Goal: Information Seeking & Learning: Learn about a topic

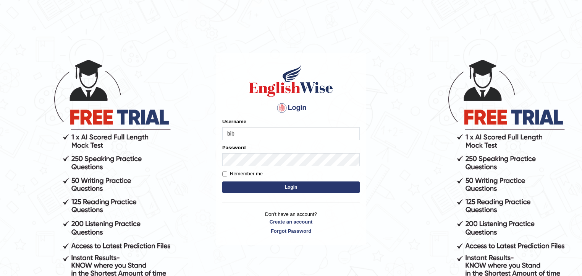
type input "[PERSON_NAME]"
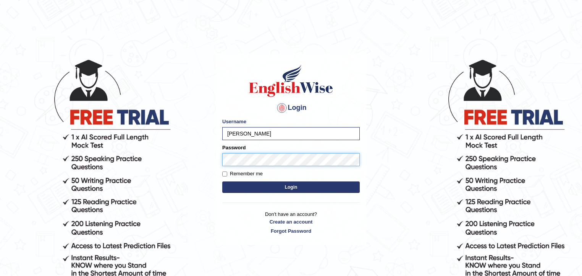
click at [222, 181] on button "Login" at bounding box center [291, 186] width 138 height 11
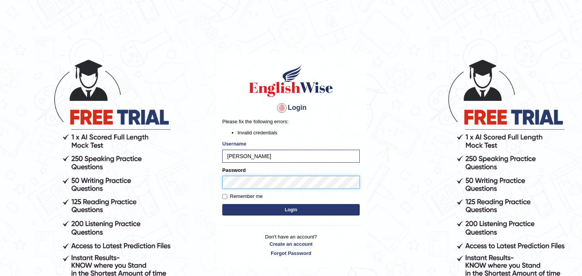
click at [222, 204] on button "Login" at bounding box center [291, 209] width 138 height 11
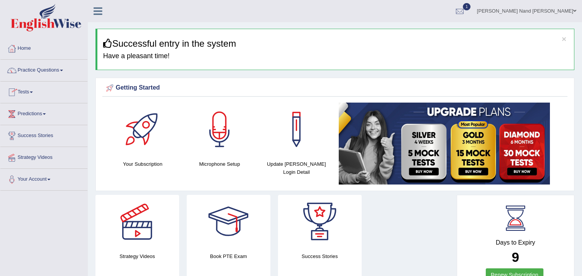
click at [32, 92] on link "Tests" at bounding box center [43, 90] width 87 height 19
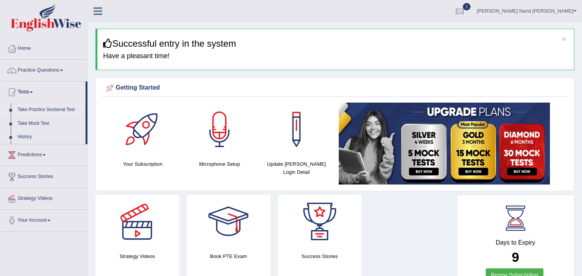
click at [31, 109] on link "Take Practice Sectional Test" at bounding box center [49, 110] width 71 height 14
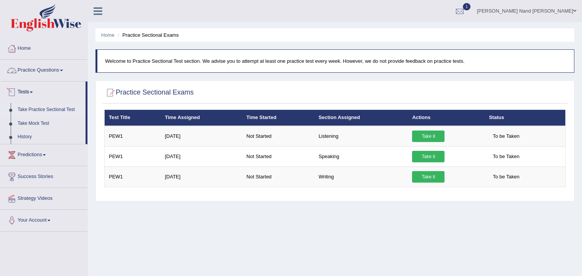
click at [63, 70] on span at bounding box center [61, 71] width 3 height 2
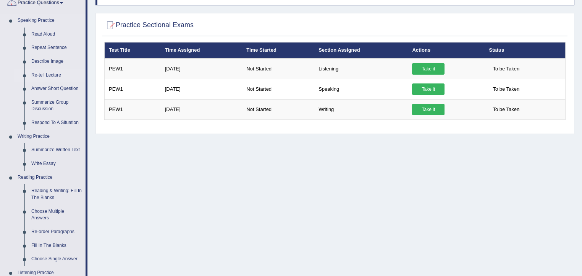
scroll to position [31, 0]
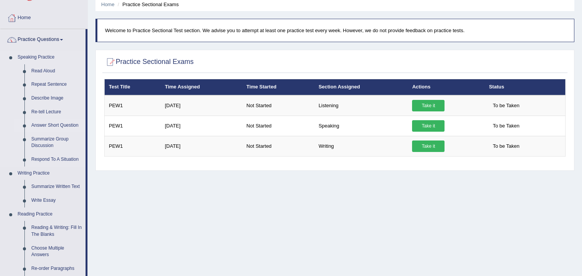
click at [47, 123] on link "Answer Short Question" at bounding box center [57, 125] width 58 height 14
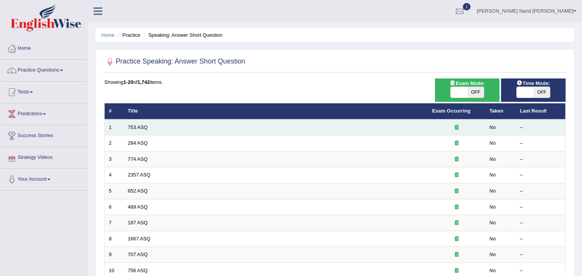
click at [410, 127] on td "753 ASQ" at bounding box center [276, 127] width 305 height 16
click at [141, 126] on link "753 ASQ" at bounding box center [138, 127] width 20 height 6
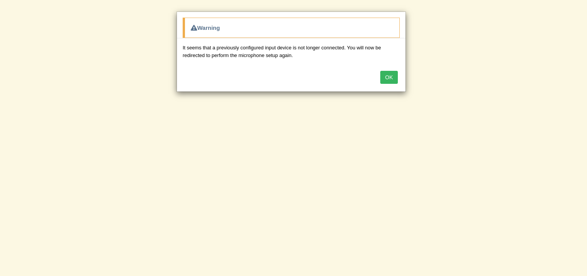
click at [392, 76] on button "OK" at bounding box center [389, 77] width 18 height 13
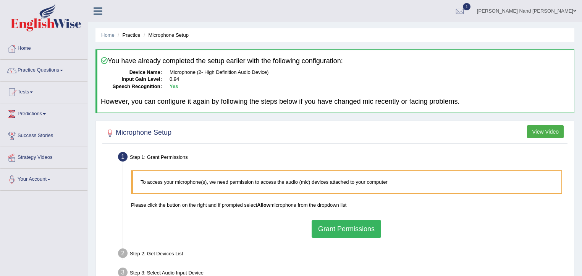
click at [28, 50] on link "Home" at bounding box center [43, 47] width 87 height 19
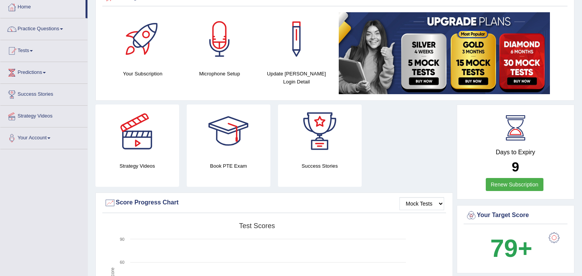
scroll to position [31, 0]
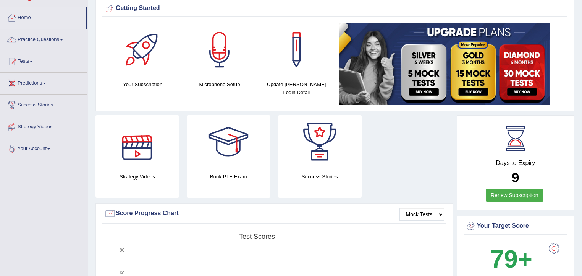
click at [139, 146] on div at bounding box center [137, 142] width 54 height 54
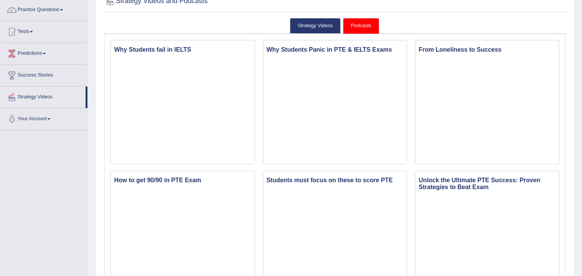
scroll to position [61, 0]
click at [30, 58] on link "Predictions" at bounding box center [43, 51] width 87 height 19
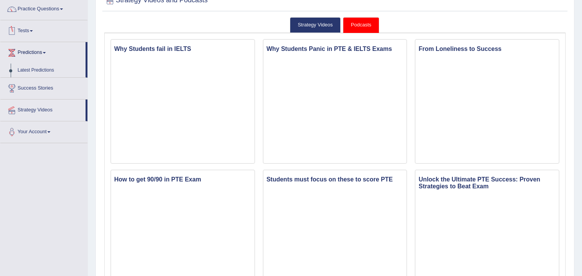
click at [37, 26] on link "Tests" at bounding box center [43, 29] width 87 height 19
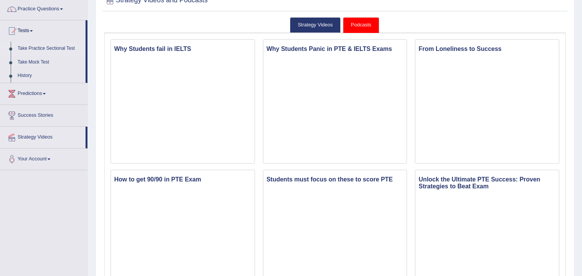
click at [31, 49] on link "Take Practice Sectional Test" at bounding box center [49, 49] width 71 height 14
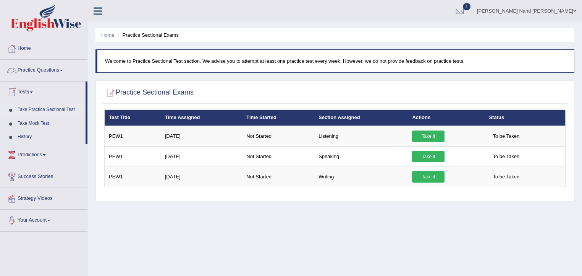
click at [67, 69] on link "Practice Questions" at bounding box center [43, 69] width 87 height 19
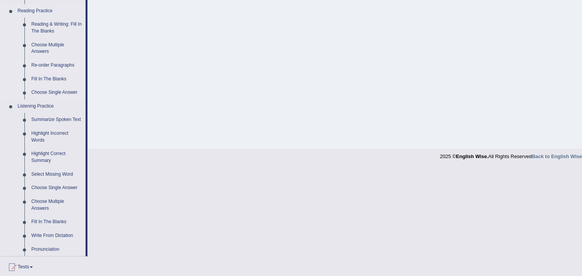
scroll to position [245, 0]
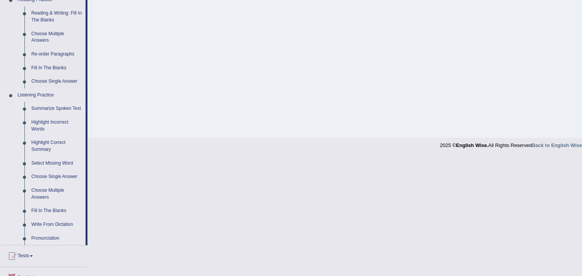
click at [49, 109] on link "Summarize Spoken Text" at bounding box center [57, 109] width 58 height 14
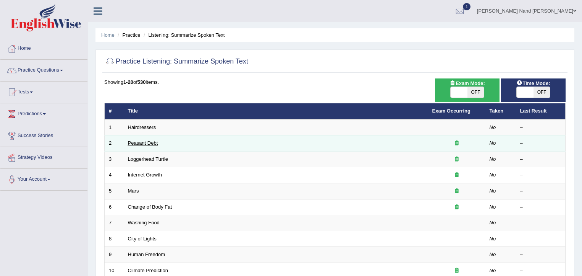
click at [134, 140] on link "Peasant Debt" at bounding box center [143, 143] width 30 height 6
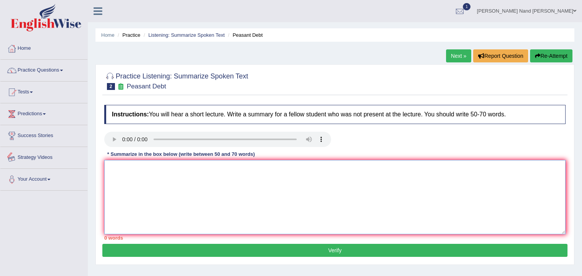
click at [132, 187] on textarea at bounding box center [335, 197] width 462 height 74
type textarea "t"
click at [234, 169] on textarea "The speaker provides brief information about the" at bounding box center [335, 197] width 462 height 74
type textarea "The speaker provides brief information about the deficiency of seed. First of a…"
click at [34, 95] on link "Tests" at bounding box center [43, 90] width 87 height 19
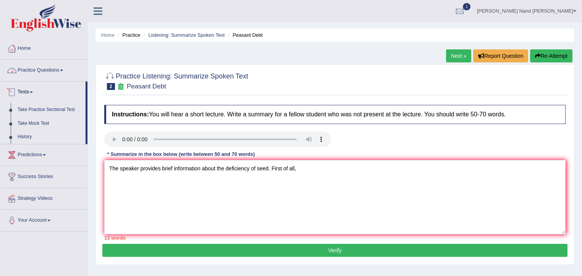
click at [60, 68] on link "Practice Questions" at bounding box center [43, 69] width 87 height 19
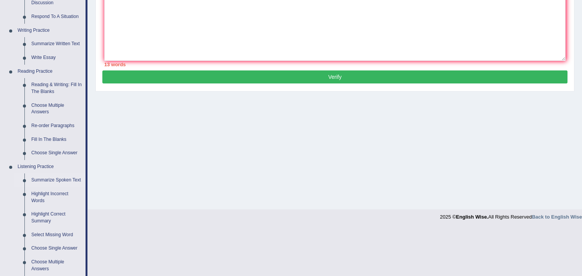
scroll to position [183, 0]
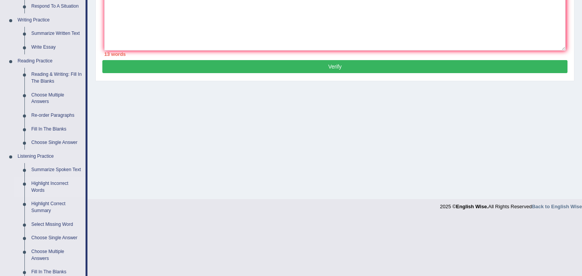
click at [43, 182] on link "Highlight Incorrect Words" at bounding box center [57, 187] width 58 height 20
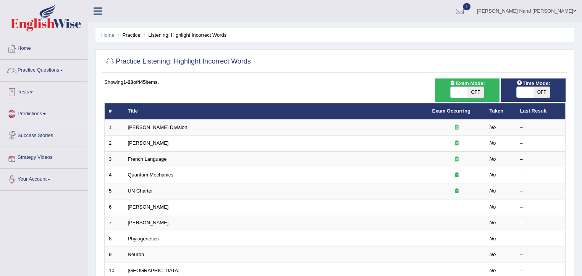
click at [60, 66] on link "Practice Questions" at bounding box center [43, 69] width 87 height 19
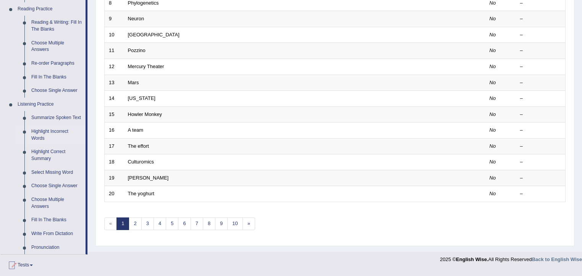
scroll to position [245, 0]
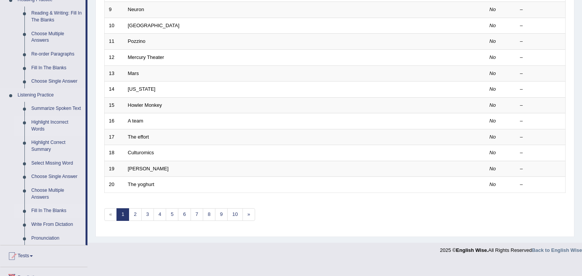
click at [50, 209] on link "Fill In The Blanks" at bounding box center [57, 211] width 58 height 14
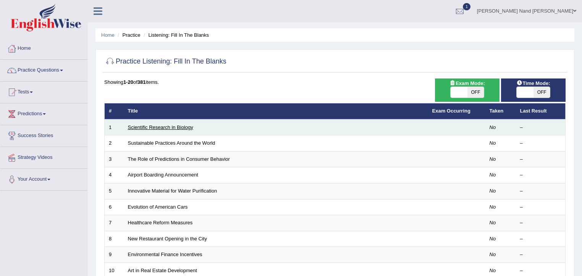
click at [162, 126] on link "Scientific Research in Biology" at bounding box center [160, 127] width 65 height 6
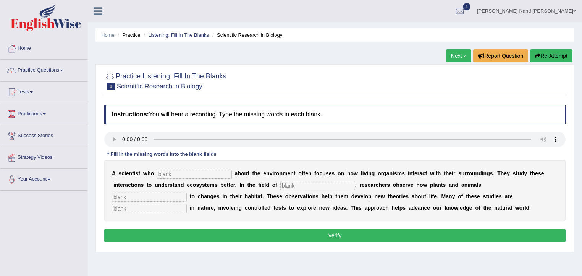
click at [289, 186] on input "text" at bounding box center [318, 185] width 75 height 9
type input "bioilogy"
click at [143, 208] on input "text" at bounding box center [149, 208] width 75 height 9
type input "experimental"
click at [196, 170] on input "text" at bounding box center [194, 173] width 75 height 9
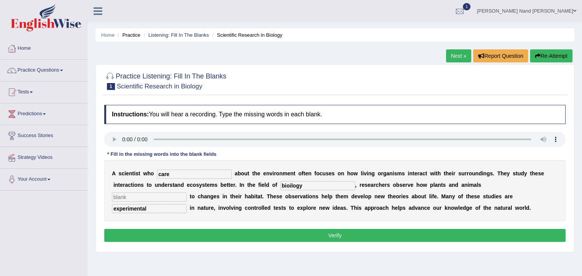
type input "care"
click at [301, 237] on button "Verify" at bounding box center [335, 235] width 462 height 13
click at [161, 194] on input "text" at bounding box center [149, 196] width 75 height 9
click at [292, 183] on input "bioilogy" at bounding box center [318, 185] width 75 height 9
click at [131, 194] on input "text" at bounding box center [149, 196] width 75 height 9
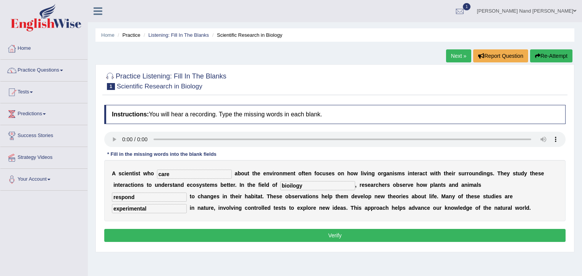
type input "respond"
click at [292, 185] on input "bioilogy" at bounding box center [318, 185] width 75 height 9
type input "biology"
click at [263, 233] on button "Verify" at bounding box center [335, 235] width 462 height 13
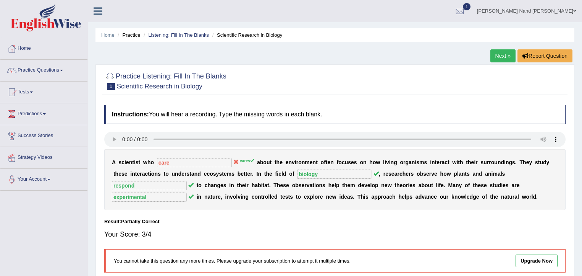
click at [502, 57] on link "Next »" at bounding box center [503, 55] width 25 height 13
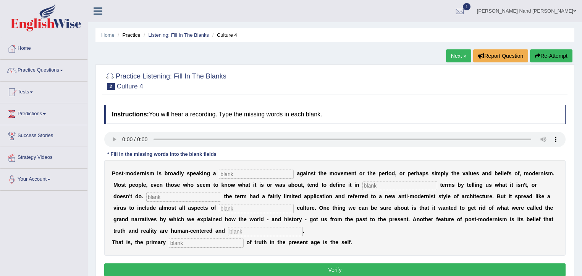
click at [250, 174] on input "text" at bounding box center [256, 173] width 75 height 9
type input "reaction"
click at [367, 184] on input "text" at bounding box center [400, 185] width 75 height 9
type input "neg"
click at [171, 199] on input "text" at bounding box center [183, 196] width 75 height 9
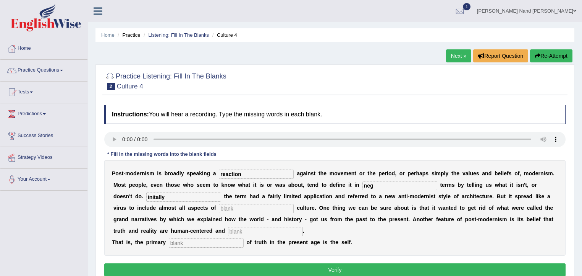
type input "initally"
click at [231, 209] on input "text" at bounding box center [256, 208] width 75 height 9
type input "contempre"
click at [261, 232] on input "text" at bounding box center [265, 231] width 75 height 9
type input "internal"
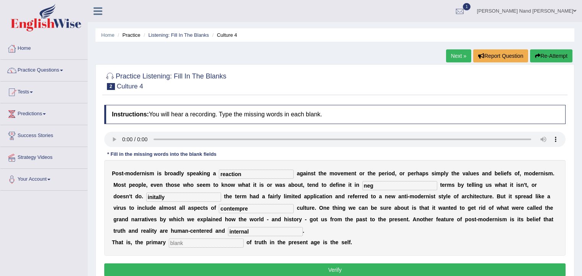
click at [188, 238] on input "text" at bounding box center [206, 242] width 75 height 9
type input "source"
click at [386, 185] on input "neg" at bounding box center [400, 185] width 75 height 9
type input "negative"
click at [258, 205] on input "contempre" at bounding box center [256, 208] width 75 height 9
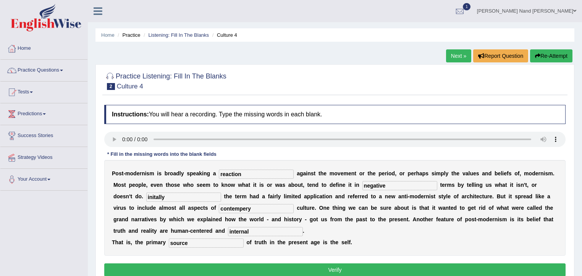
type input "contempery"
click at [228, 266] on button "Verify" at bounding box center [335, 269] width 462 height 13
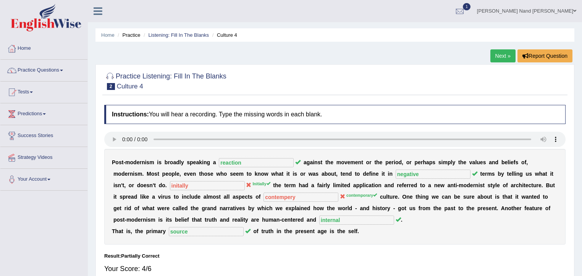
click at [496, 58] on link "Next »" at bounding box center [503, 55] width 25 height 13
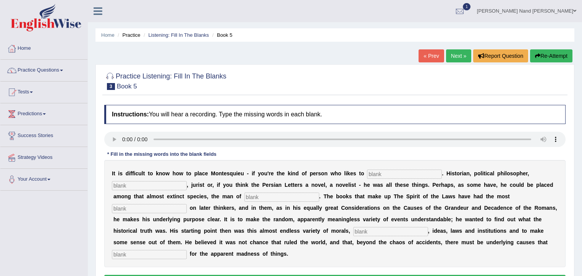
click at [392, 173] on input "text" at bounding box center [404, 173] width 75 height 9
click at [130, 186] on input "text" at bounding box center [149, 185] width 75 height 9
type input "socialo"
click at [264, 198] on input "text" at bounding box center [282, 196] width 75 height 9
type input "letters"
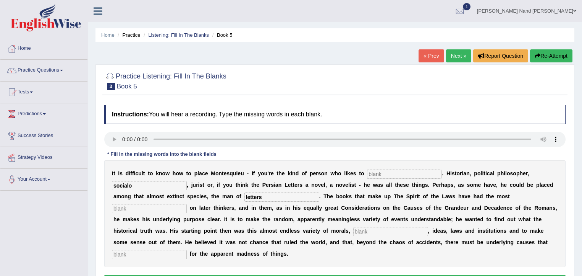
click at [120, 212] on div "I t i s d i f f i c u l t t o k n o w h o w t o p l a c e M o n t e s q u i e u…" at bounding box center [335, 213] width 462 height 107
click at [125, 208] on input "text" at bounding box center [149, 208] width 75 height 9
type input "infuluence"
click at [373, 231] on input "text" at bounding box center [391, 231] width 75 height 9
type input "customs"
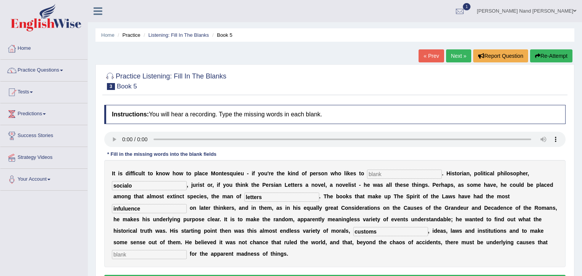
click at [131, 253] on input "text" at bounding box center [149, 254] width 75 height 9
type input "account"
click at [139, 184] on input "socialo" at bounding box center [149, 185] width 75 height 9
click at [377, 170] on input "text" at bounding box center [404, 173] width 75 height 9
type input "culture"
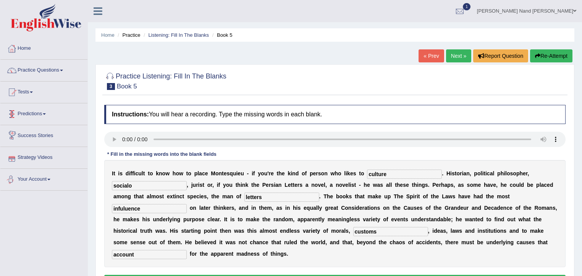
click at [141, 181] on input "socialo" at bounding box center [149, 185] width 75 height 9
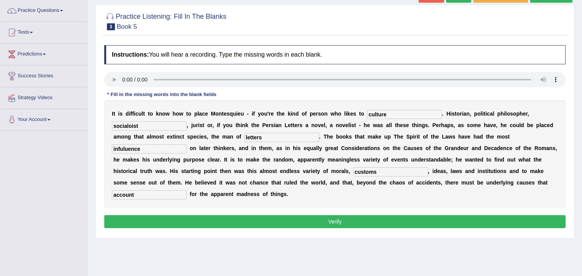
scroll to position [61, 0]
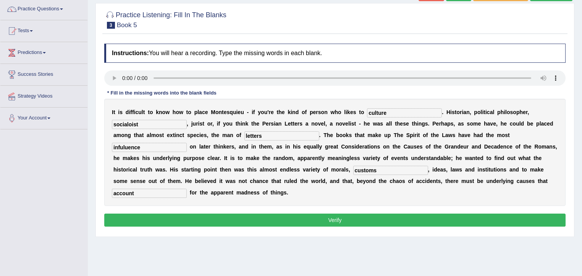
type input "socialoist"
click at [249, 218] on button "Verify" at bounding box center [335, 219] width 462 height 13
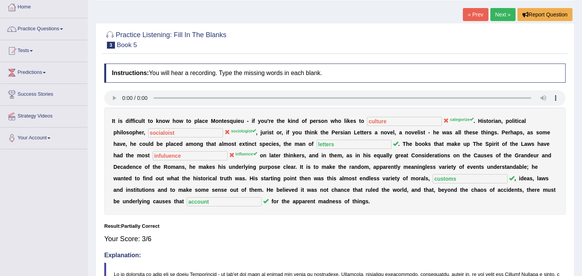
scroll to position [31, 0]
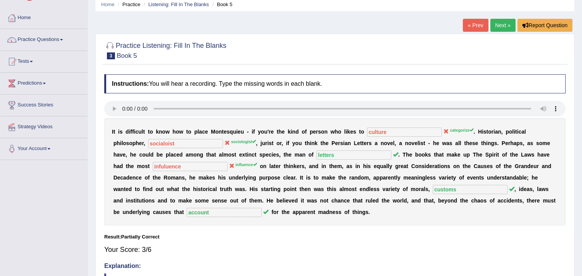
click at [491, 25] on link "Next »" at bounding box center [503, 25] width 25 height 13
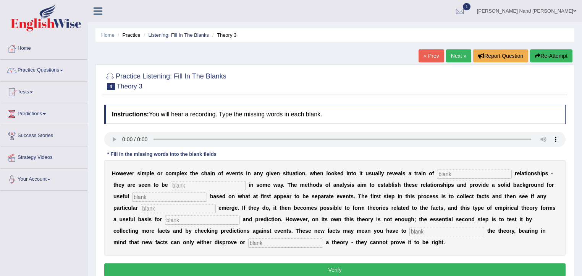
click at [453, 176] on input "text" at bounding box center [474, 173] width 75 height 9
type input "cause"
click at [229, 181] on input "text" at bounding box center [208, 185] width 75 height 9
type input "linked"
click at [157, 199] on input "text" at bounding box center [169, 196] width 75 height 9
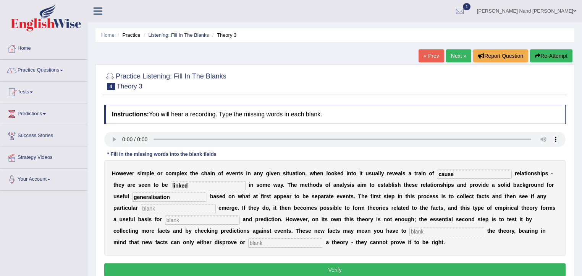
type input "generalisation"
click at [155, 208] on input "text" at bounding box center [178, 208] width 75 height 9
type input "packets"
click at [173, 221] on input "text" at bounding box center [202, 219] width 75 height 9
type input "analysis"
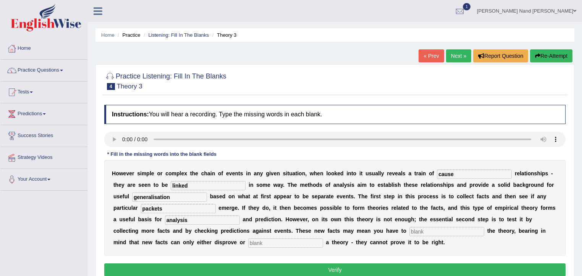
click at [426, 233] on input "text" at bounding box center [447, 231] width 75 height 9
type input "modify"
click at [263, 242] on input "text" at bounding box center [285, 242] width 75 height 9
click at [264, 242] on input "text" at bounding box center [285, 242] width 75 height 9
type input "negative"
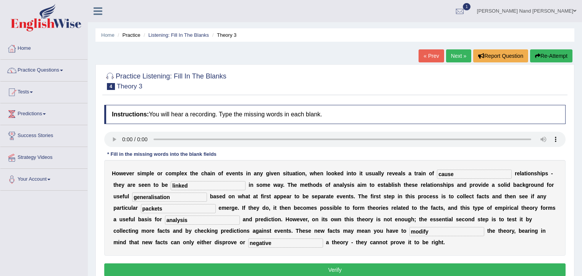
click at [300, 271] on button "Verify" at bounding box center [335, 269] width 462 height 13
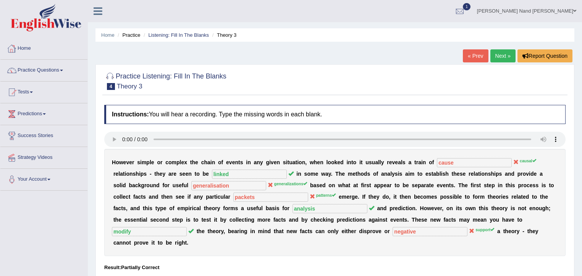
click at [19, 50] on link "Home" at bounding box center [43, 47] width 87 height 19
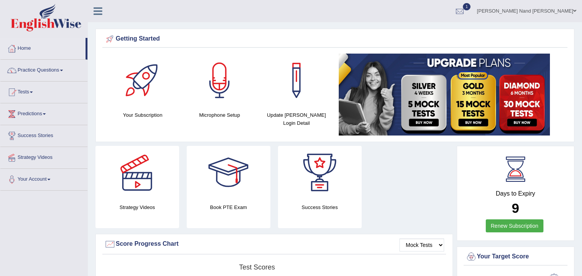
click at [572, 12] on link "Bibeka Nand Jha" at bounding box center [527, 10] width 111 height 20
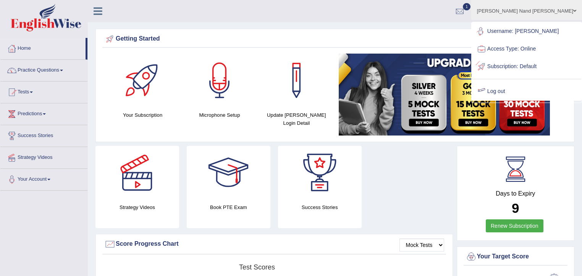
click at [526, 90] on link "Log out" at bounding box center [526, 92] width 109 height 18
